Goal: Transaction & Acquisition: Obtain resource

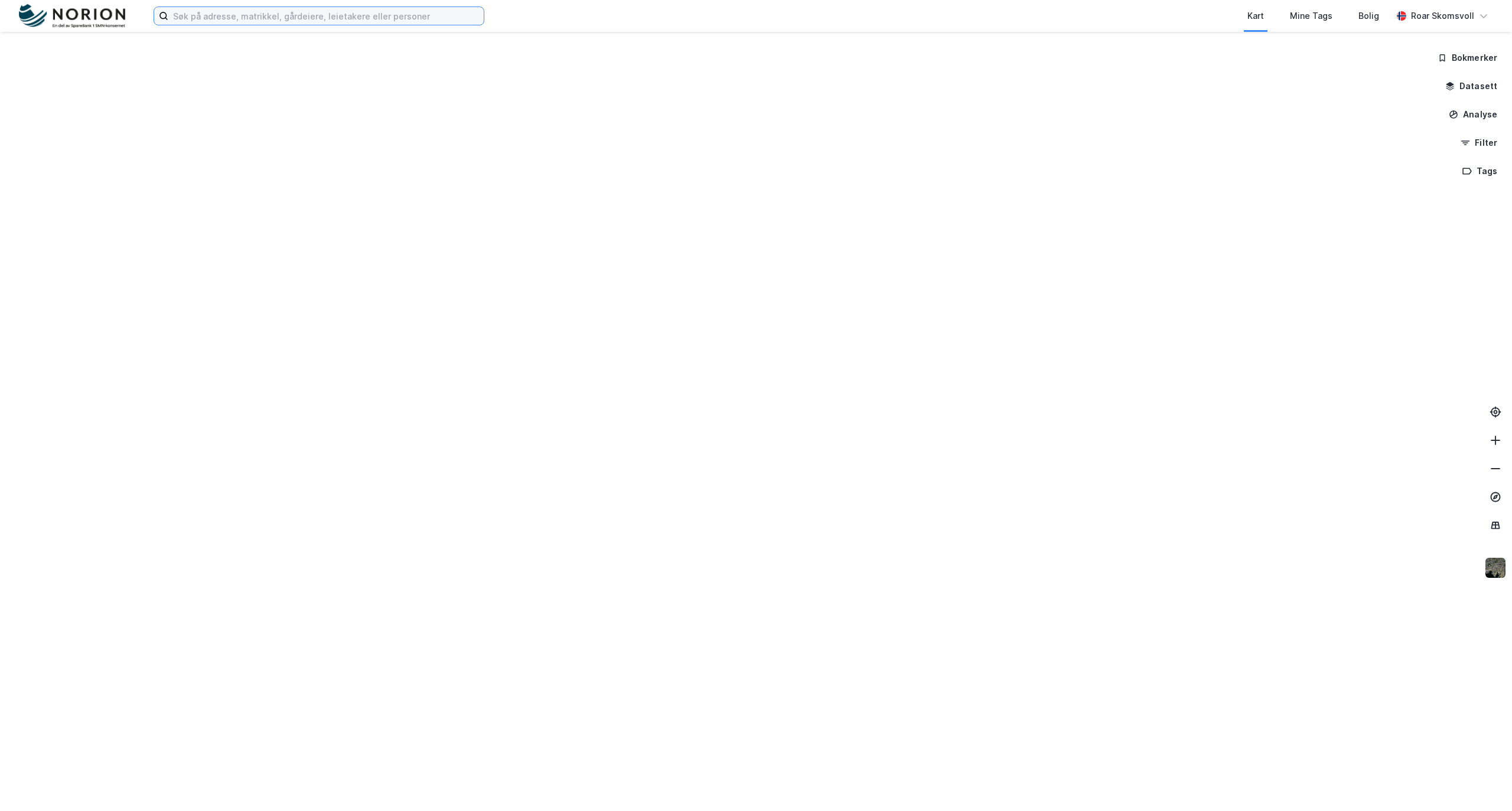
click at [210, 17] on input at bounding box center [326, 16] width 315 height 18
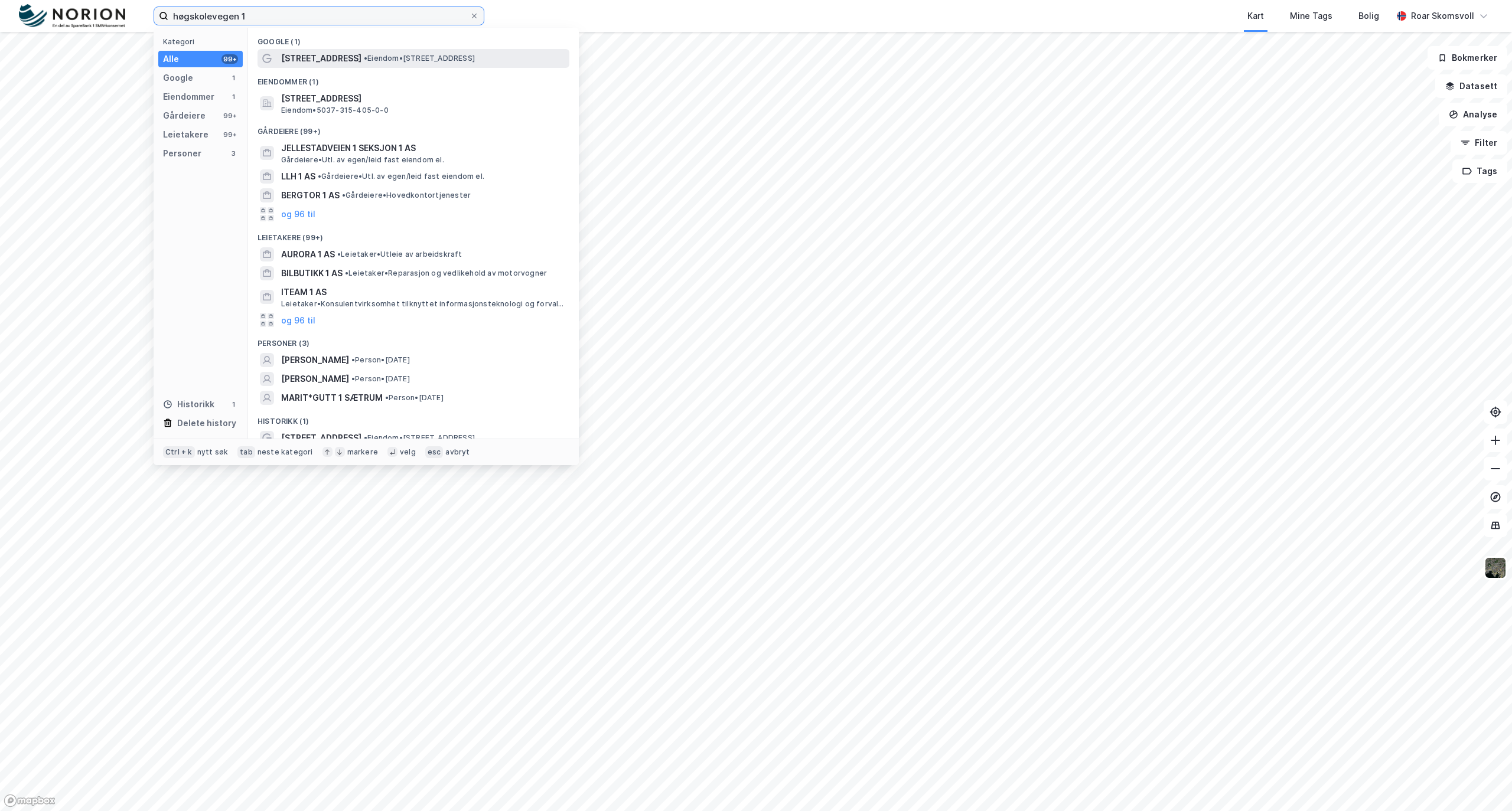
type input "høgskolevegen 1"
click at [326, 59] on span "[STREET_ADDRESS]" at bounding box center [321, 58] width 80 height 14
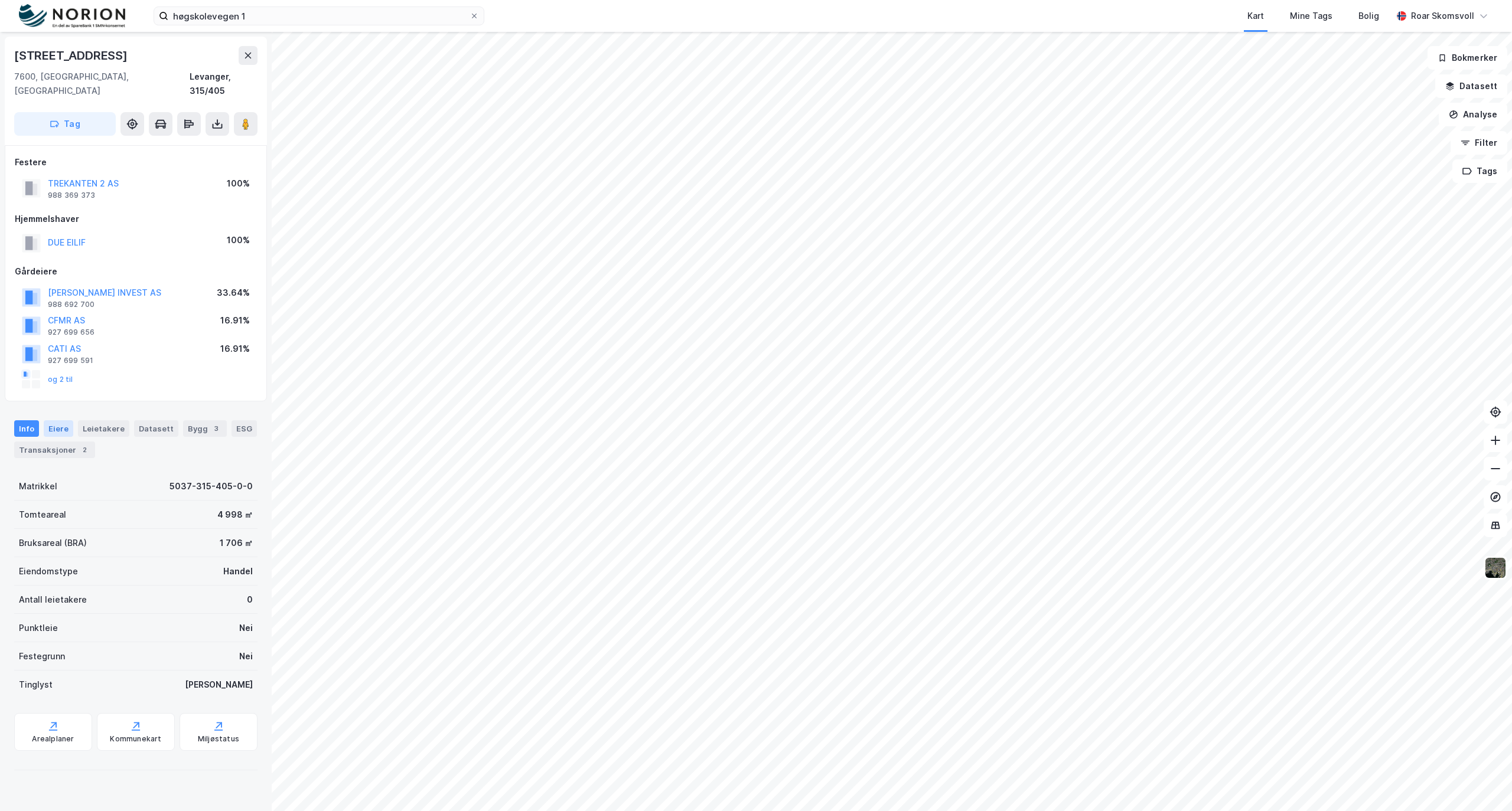
click at [54, 420] on div "Eiere" at bounding box center [58, 429] width 29 height 16
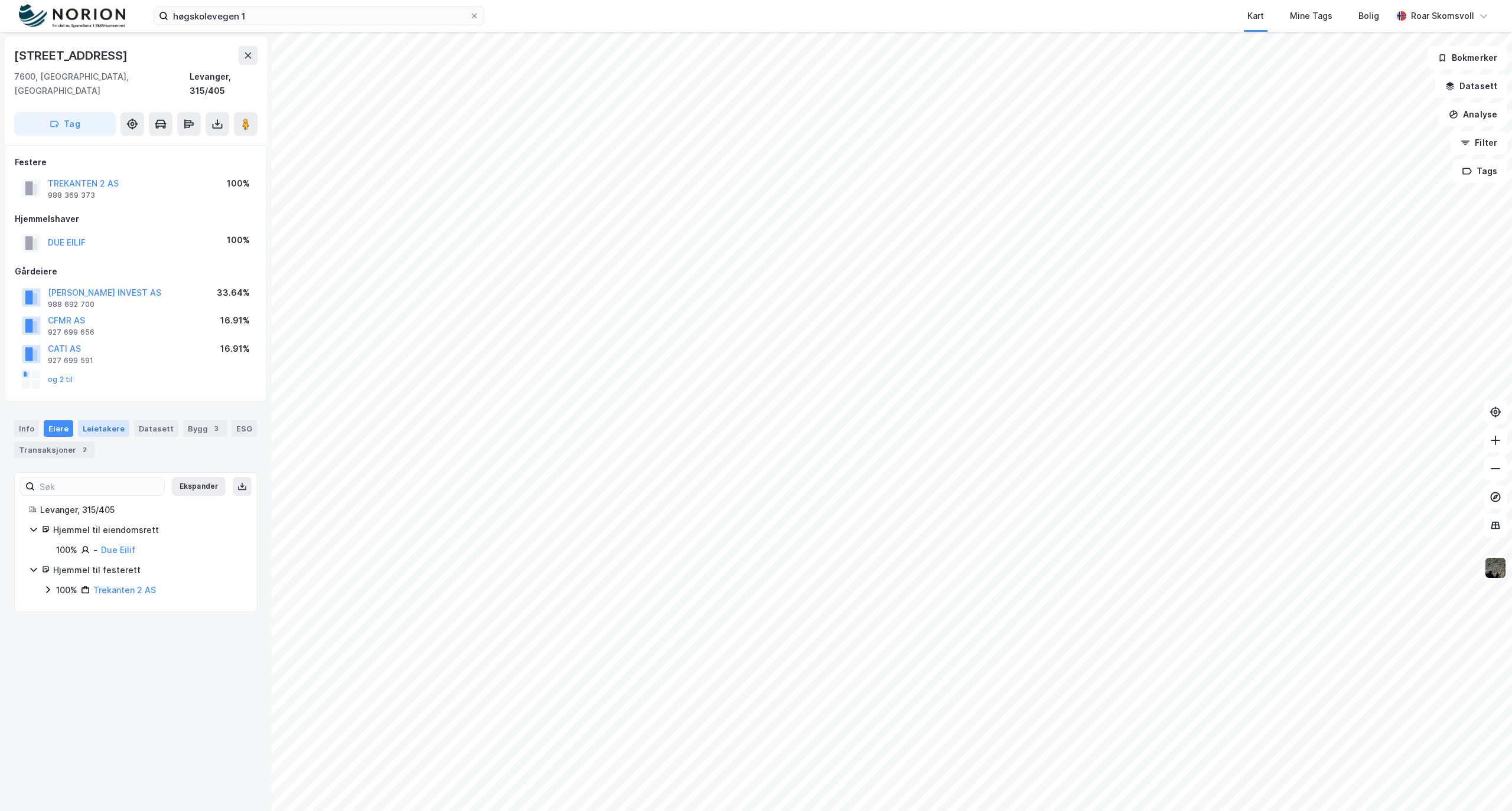
click at [91, 420] on div "Leietakere" at bounding box center [104, 429] width 52 height 16
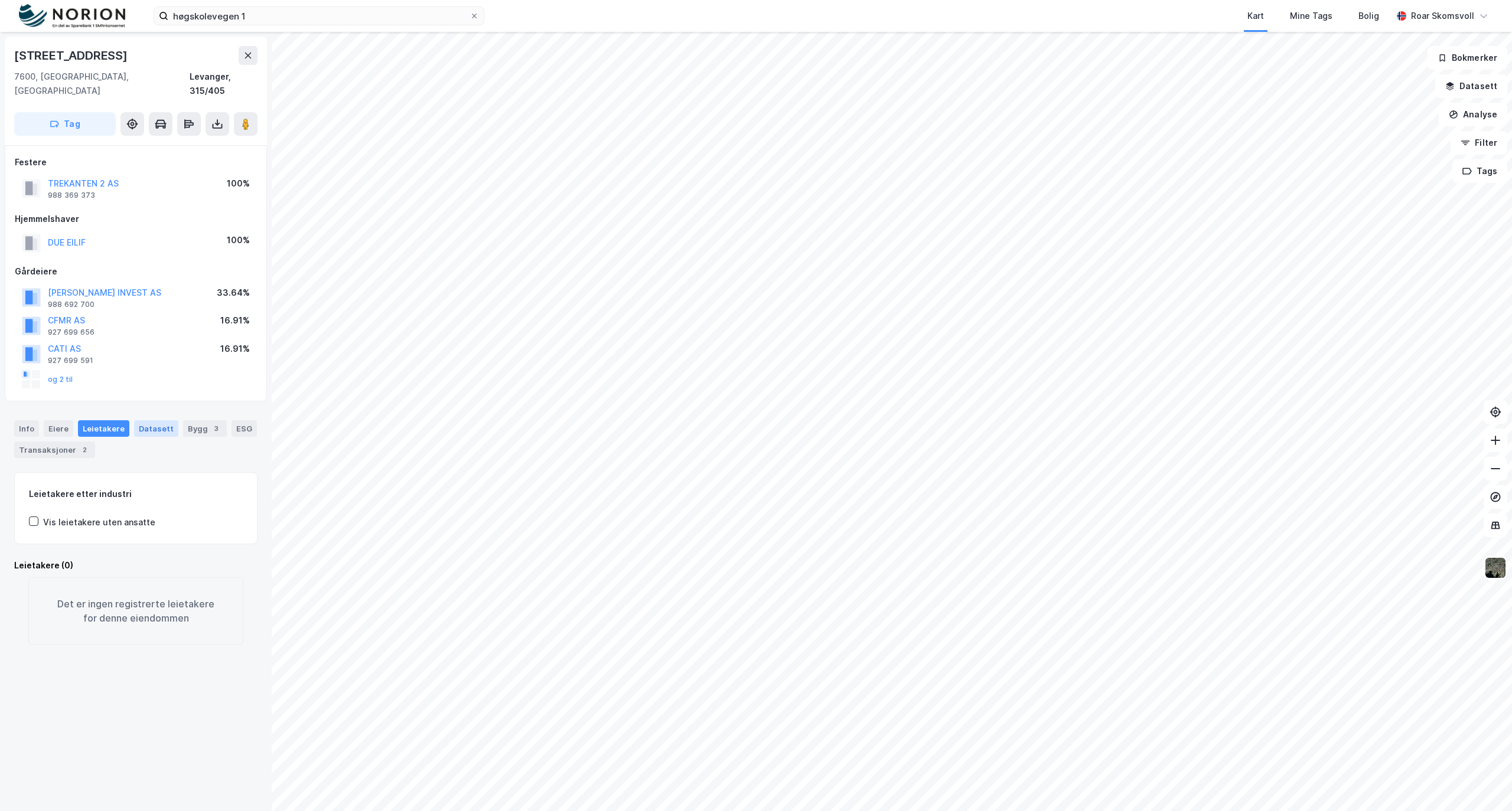
click at [149, 420] on div "Datasett" at bounding box center [156, 429] width 44 height 16
click at [210, 422] on div "3" at bounding box center [215, 428] width 12 height 12
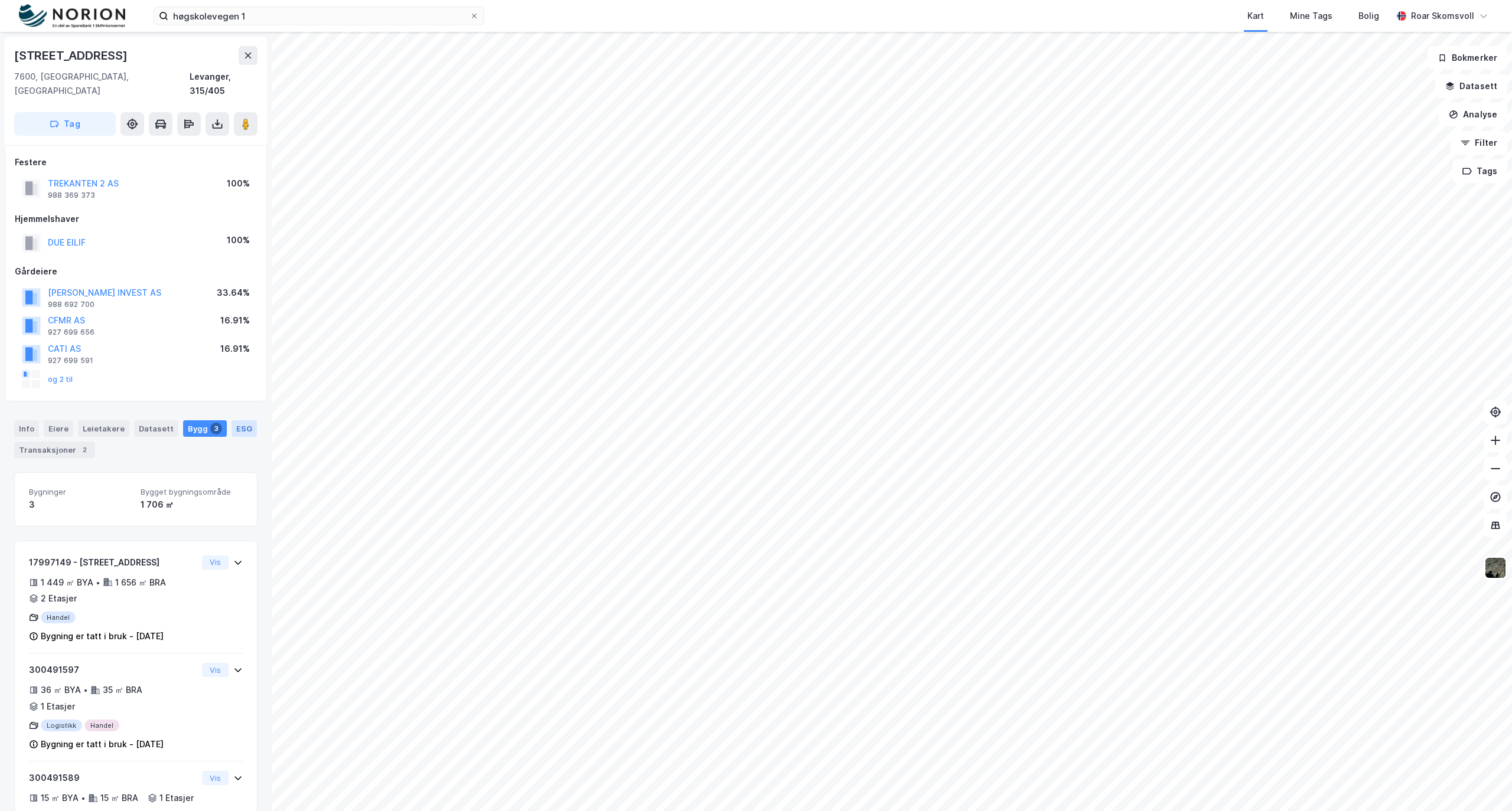
click at [232, 435] on div "ESG" at bounding box center [244, 429] width 25 height 16
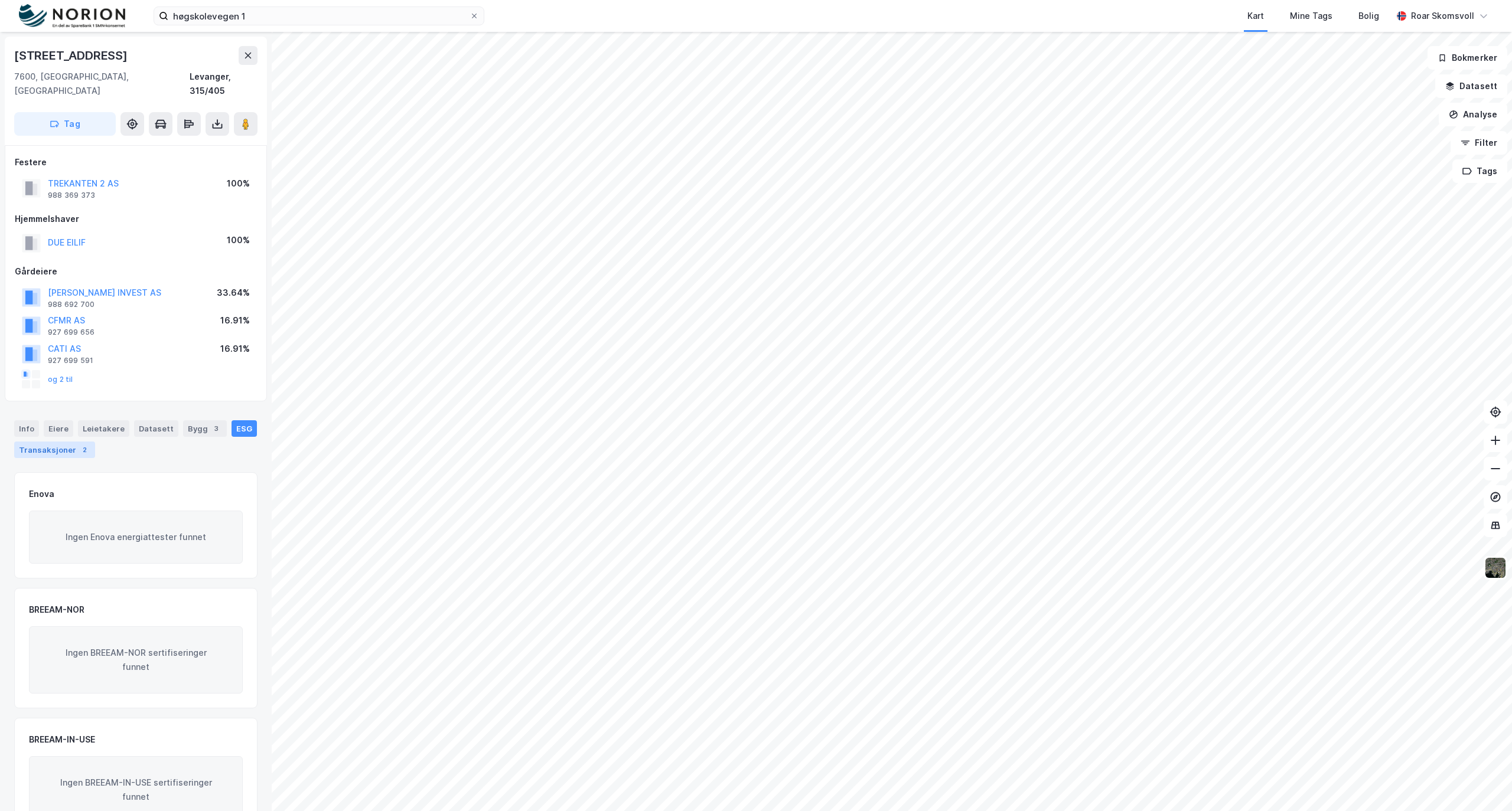
click at [91, 444] on div "Transaksjoner 2" at bounding box center [54, 450] width 81 height 16
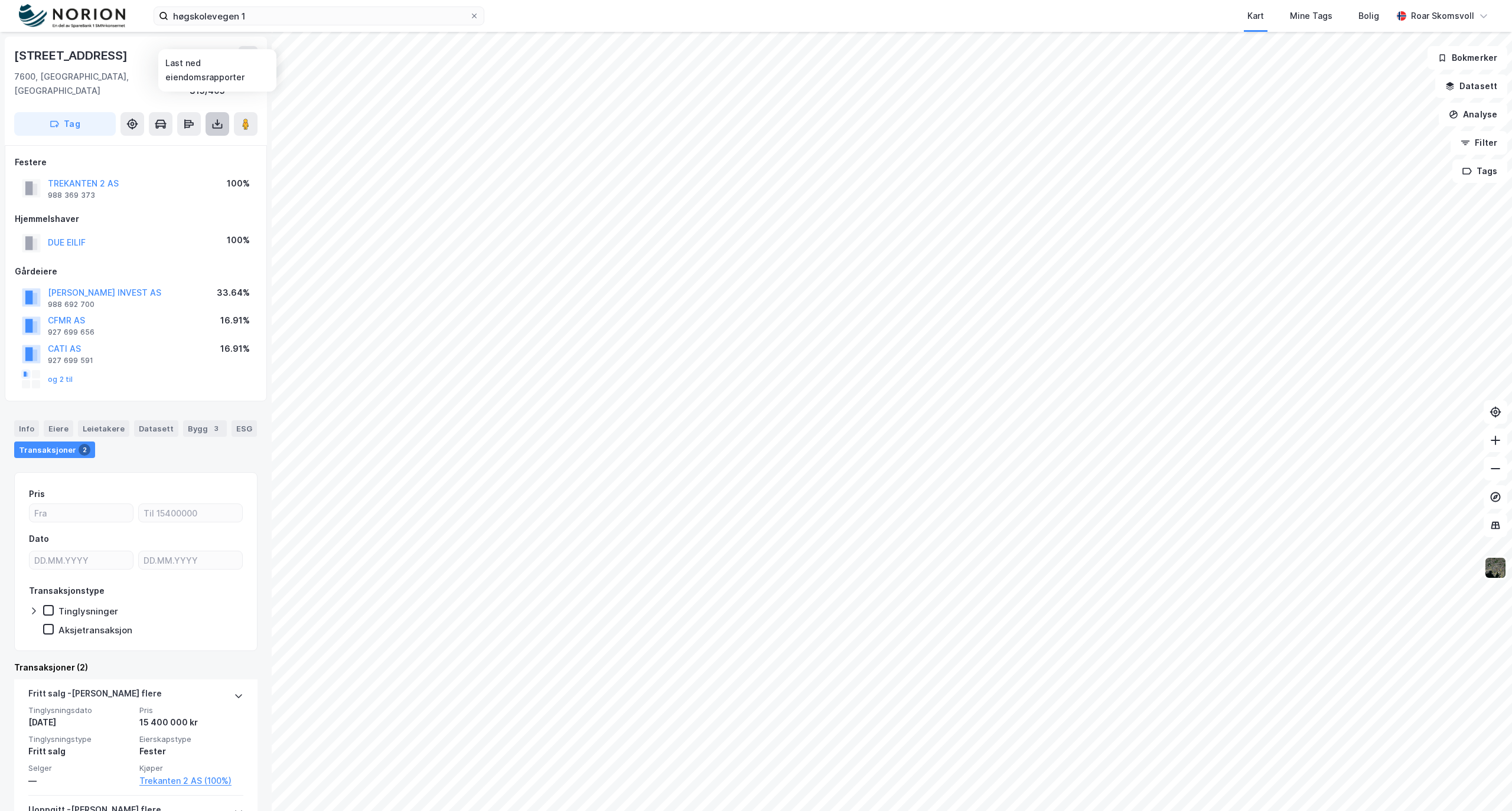
click at [217, 120] on icon at bounding box center [217, 123] width 1 height 7
click at [175, 143] on div "Last ned grunnbok" at bounding box center [158, 147] width 69 height 10
click at [24, 420] on div "Info" at bounding box center [27, 429] width 25 height 16
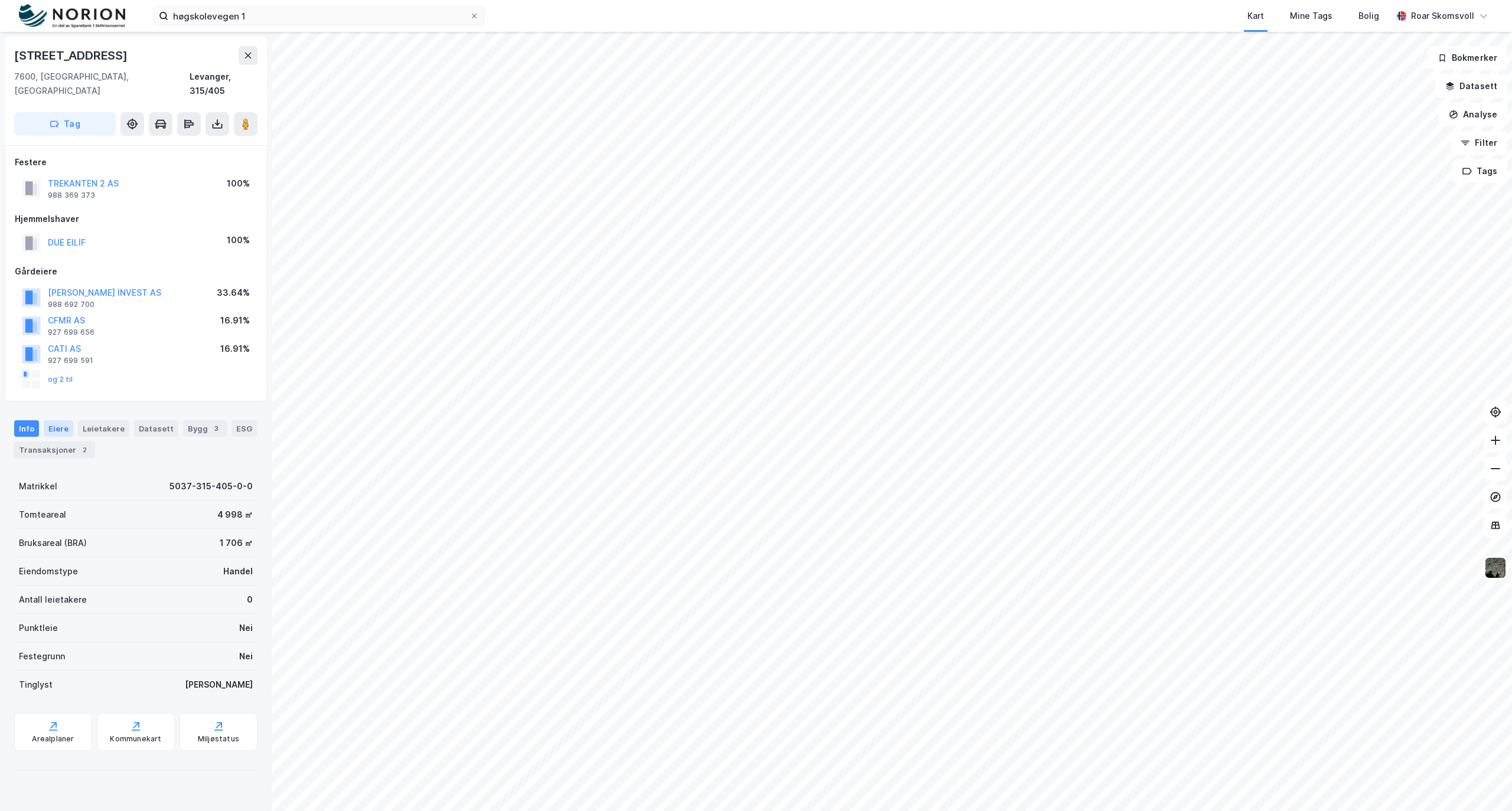
click at [53, 420] on div "Eiere" at bounding box center [58, 429] width 29 height 16
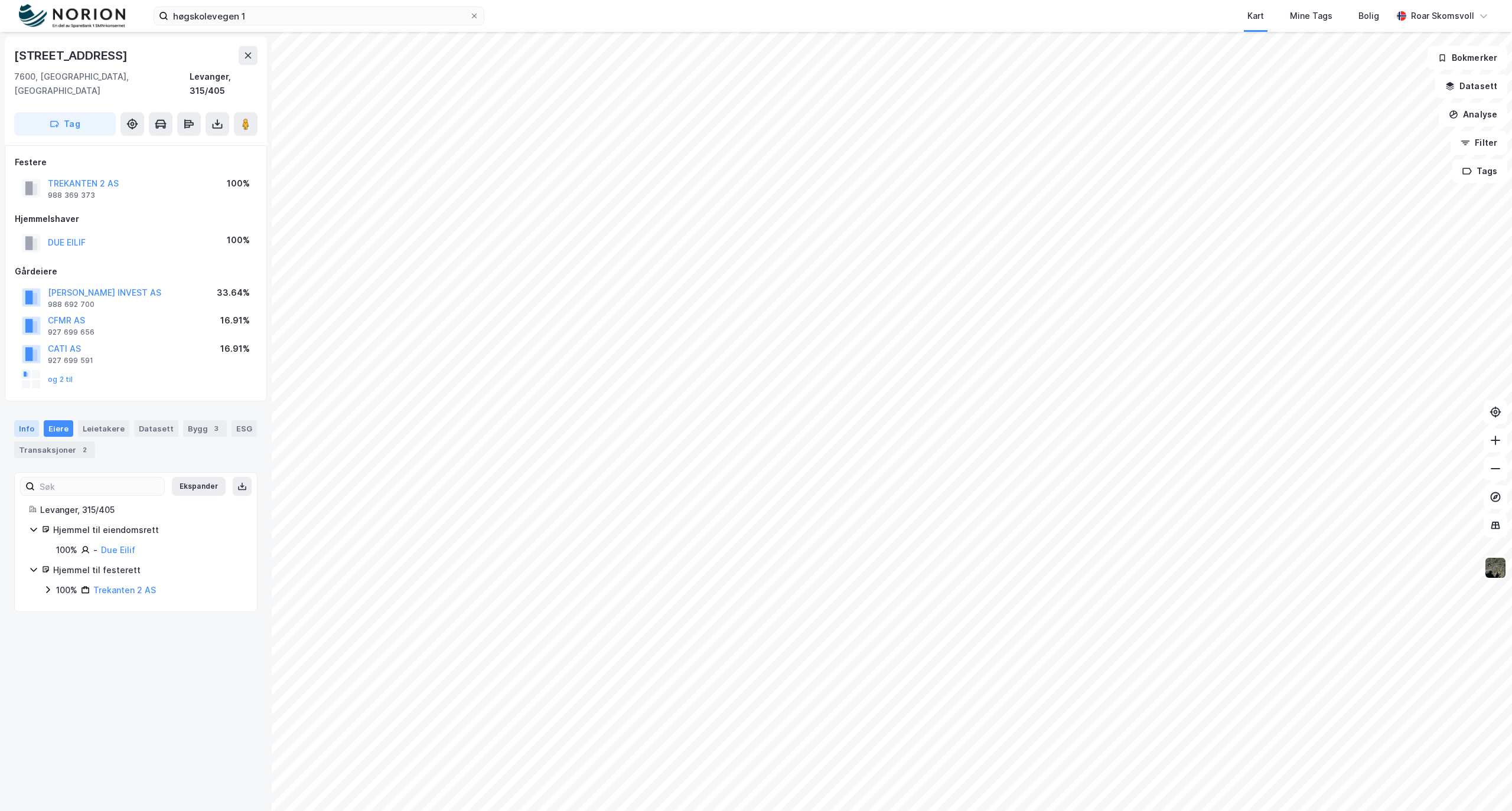
click at [29, 420] on div "Info" at bounding box center [27, 429] width 25 height 16
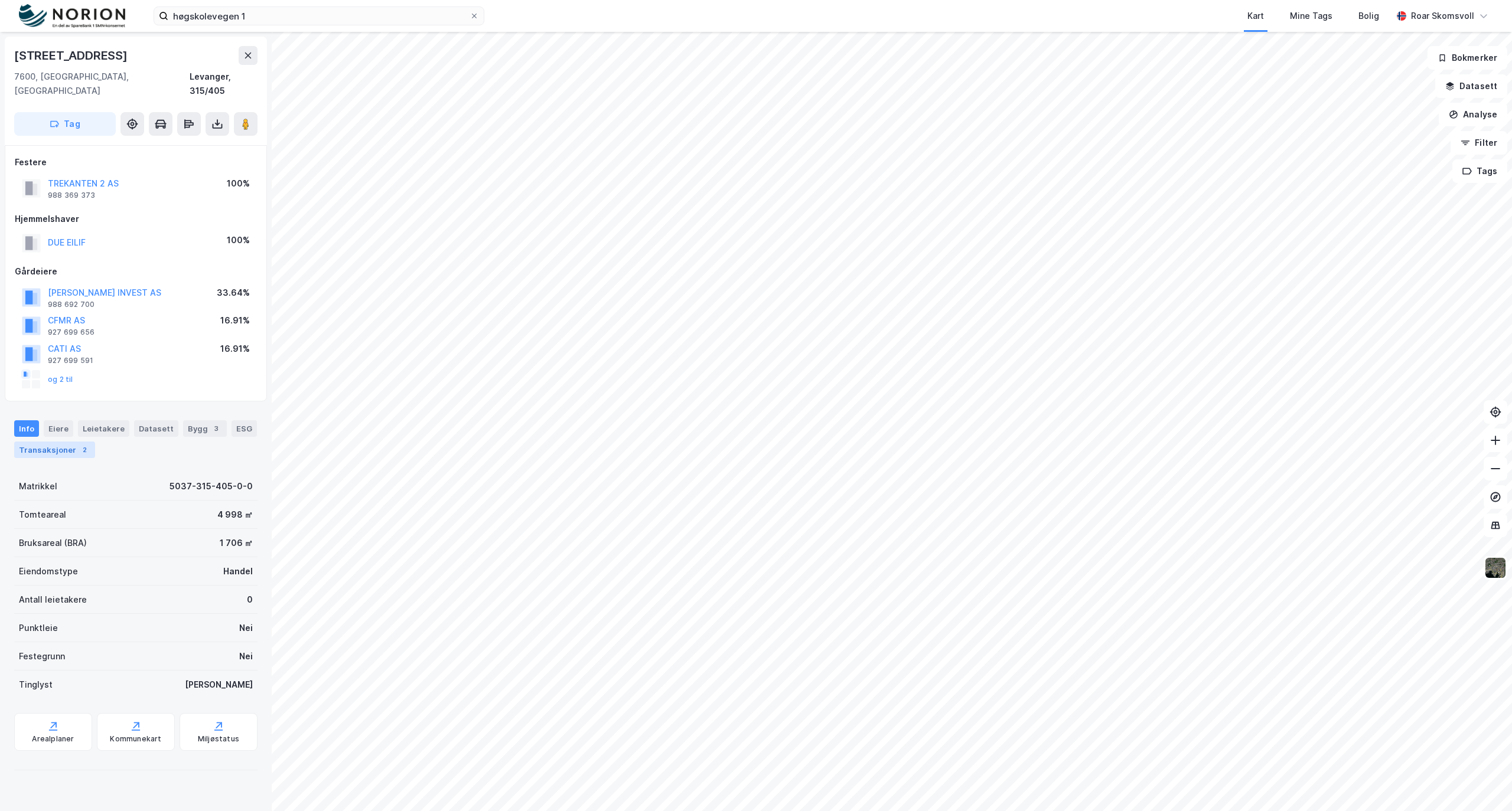
click at [73, 441] on div "Transaksjoner 2" at bounding box center [54, 450] width 81 height 16
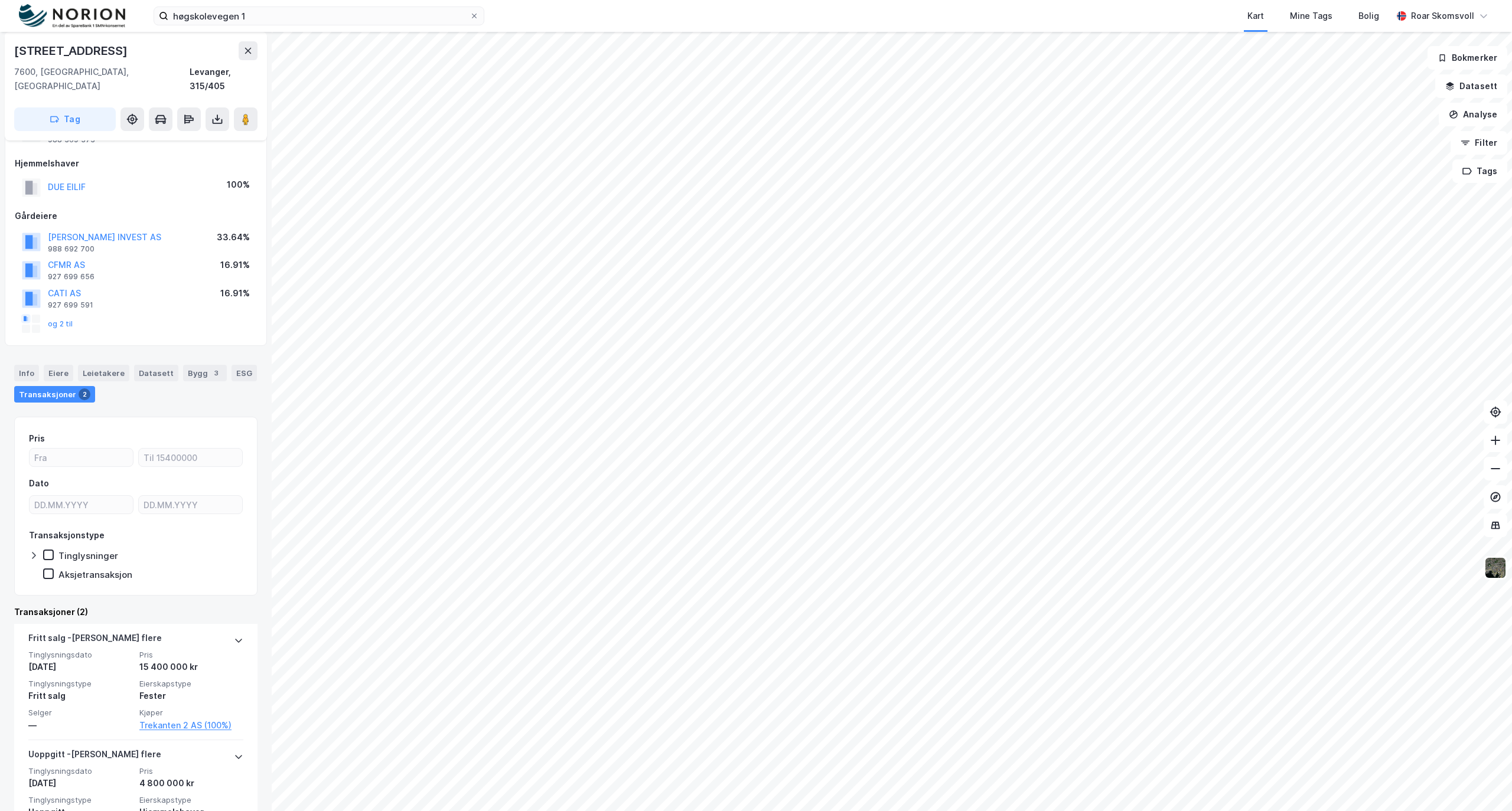
scroll to position [100, 0]
